Goal: Complete application form

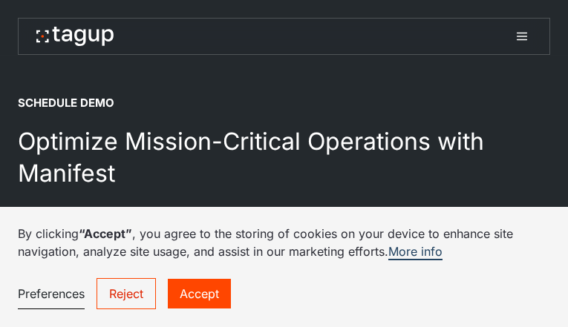
select select "Request Demo Form"
type input "**********"
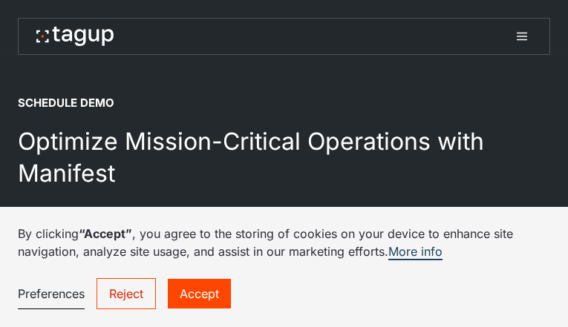
select select "****"
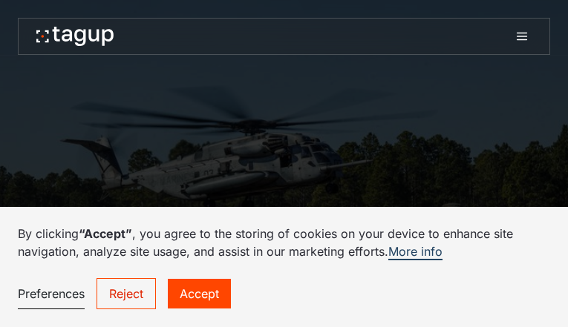
type input "**********"
